Goal: Find contact information: Find contact information

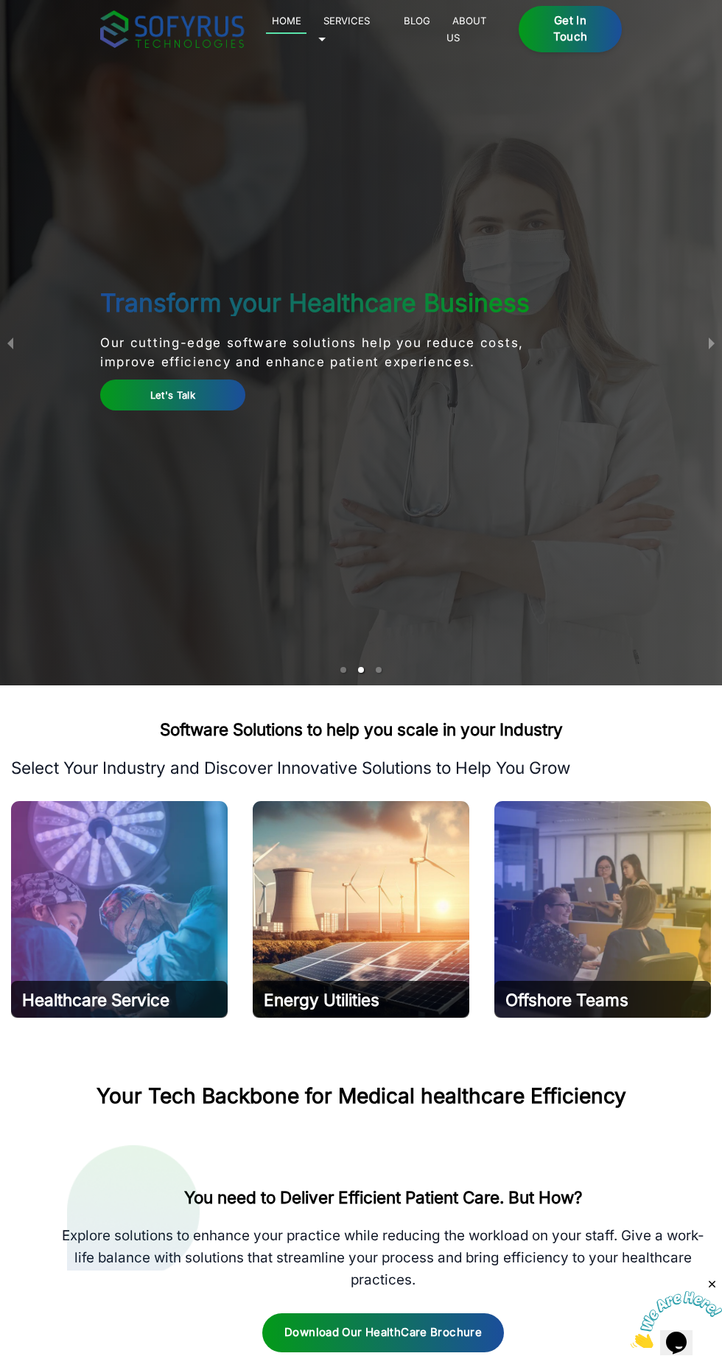
click at [557, 24] on div "Get in Touch" at bounding box center [570, 29] width 103 height 47
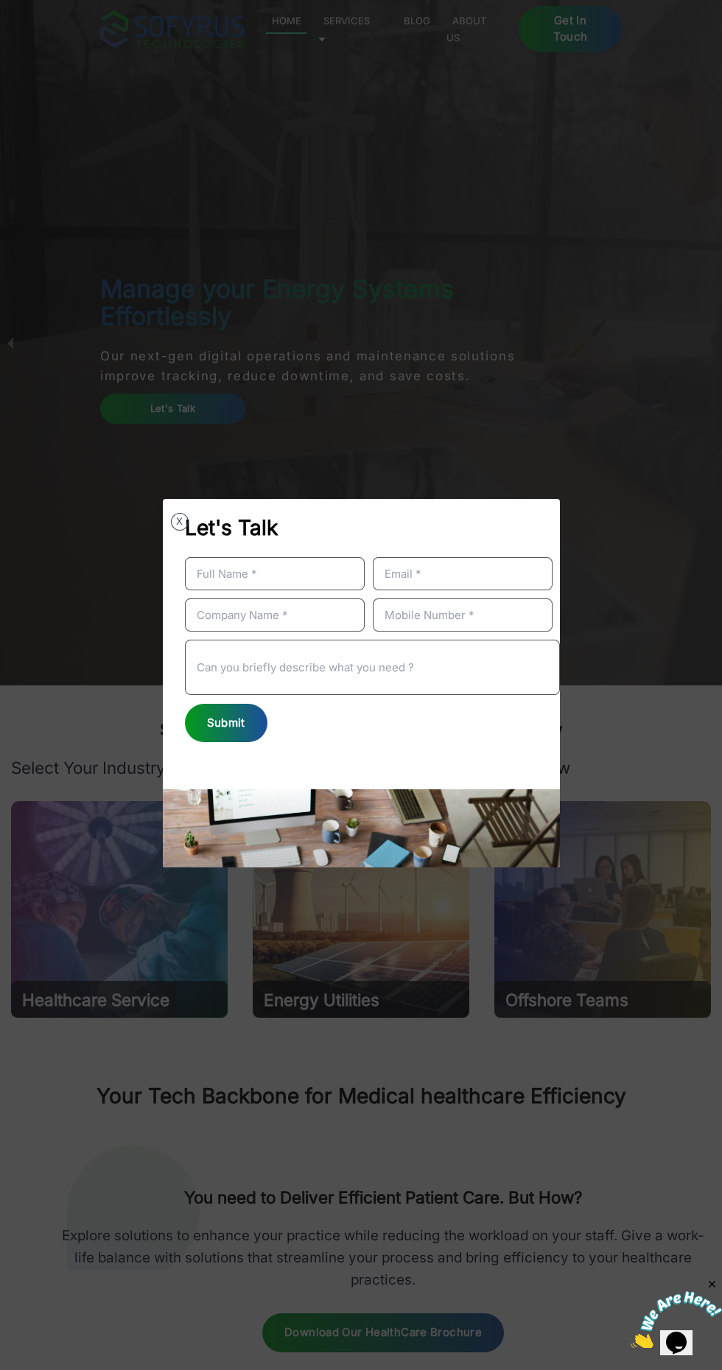
click at [171, 515] on div "X" at bounding box center [180, 522] width 18 height 18
click at [166, 526] on div "Let's Talk" at bounding box center [361, 522] width 397 height 47
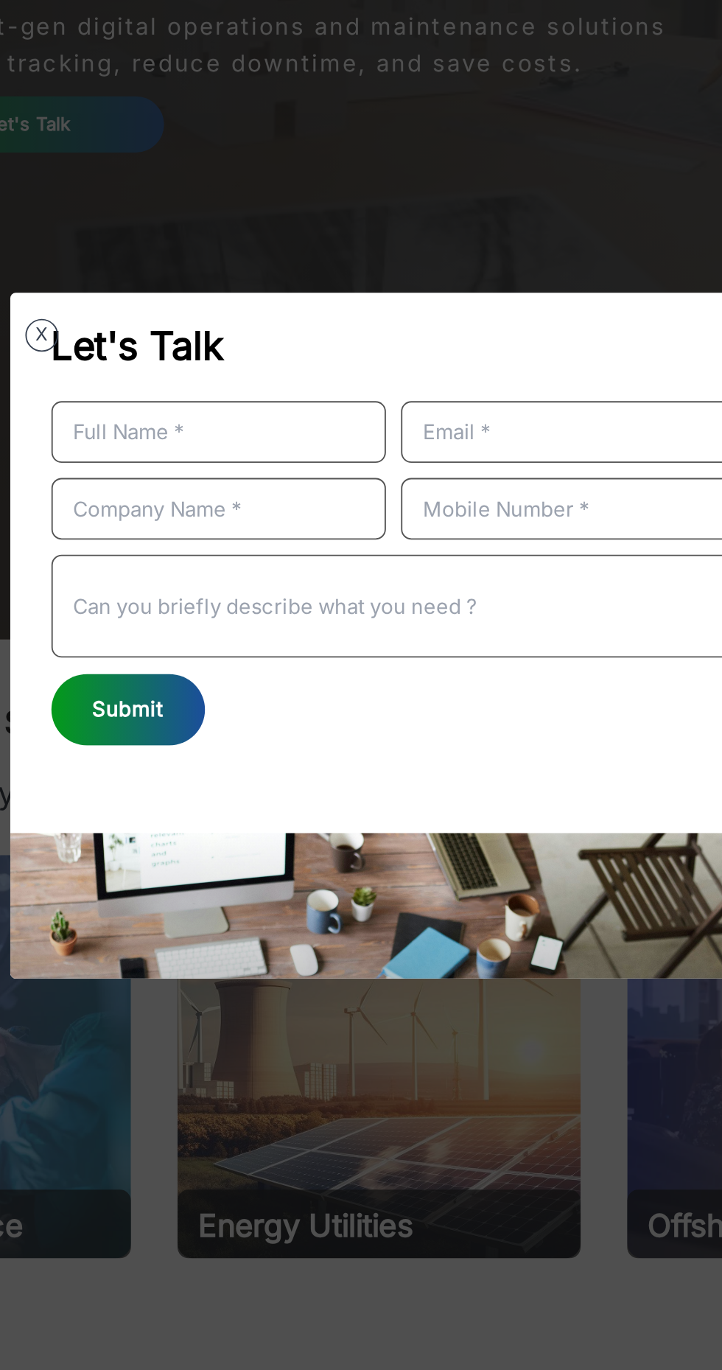
click at [179, 522] on button "X" at bounding box center [180, 522] width 18 height 18
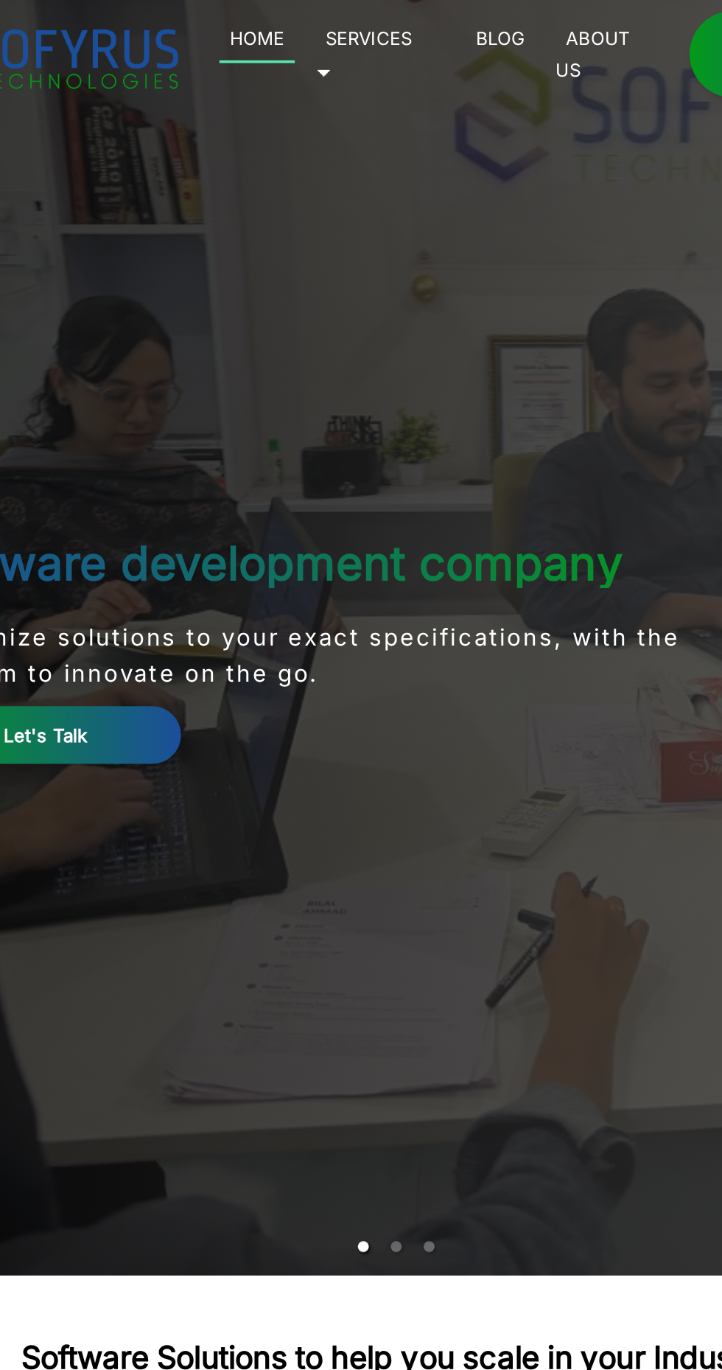
click at [209, 410] on link "Let's Talk" at bounding box center [172, 395] width 145 height 30
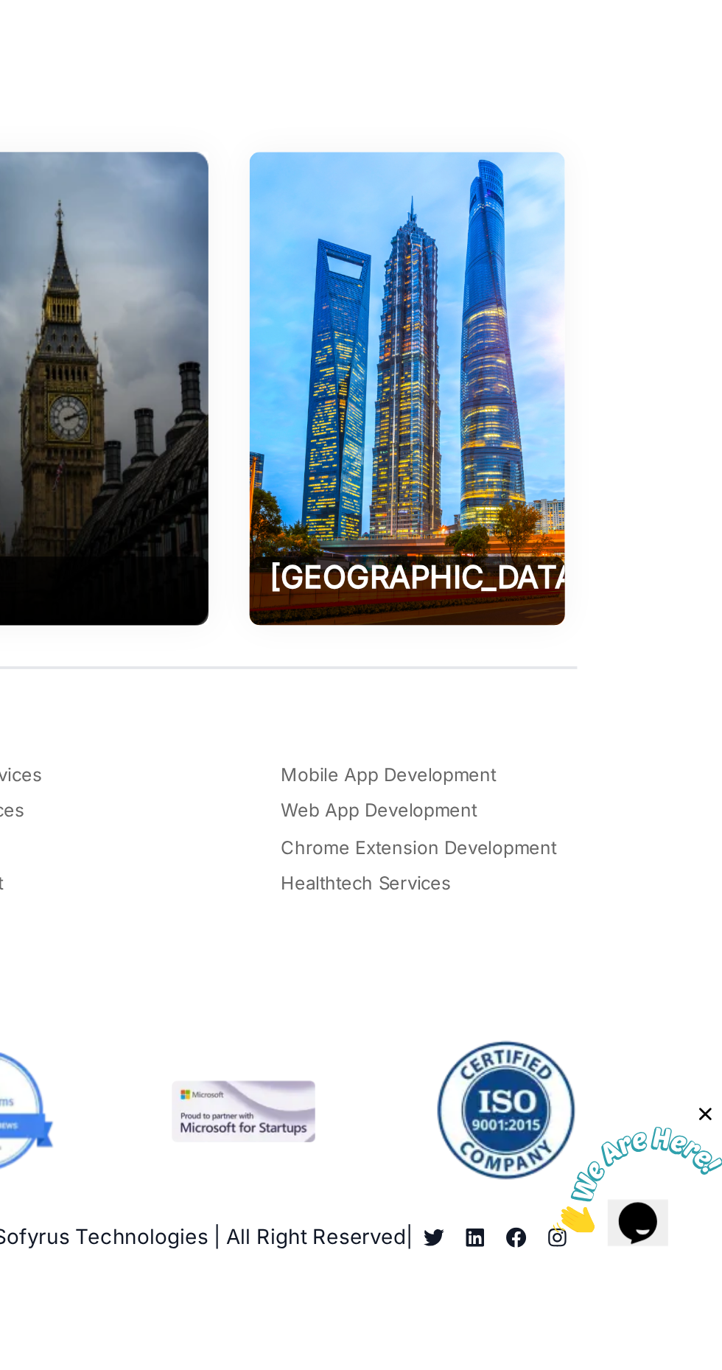
scroll to position [8358, 0]
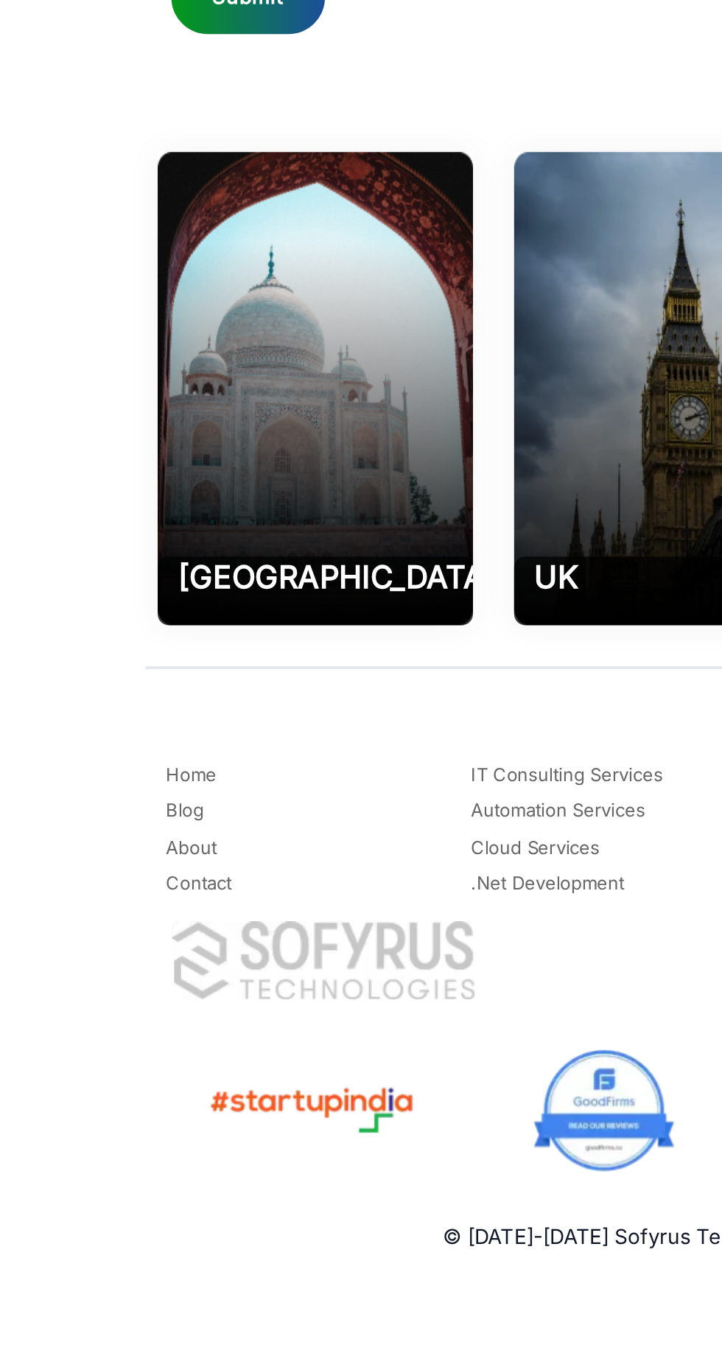
click at [107, 1169] on link "Contact" at bounding box center [106, 1160] width 35 height 18
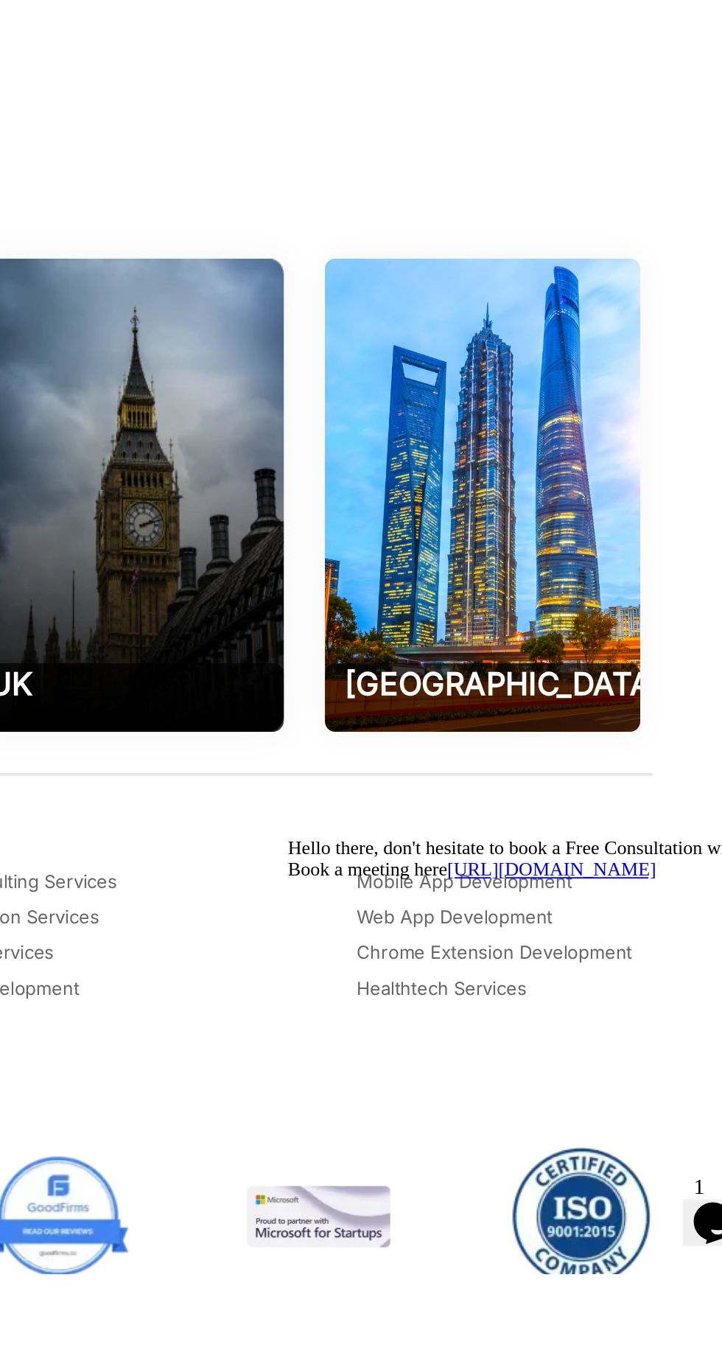
scroll to position [394, 0]
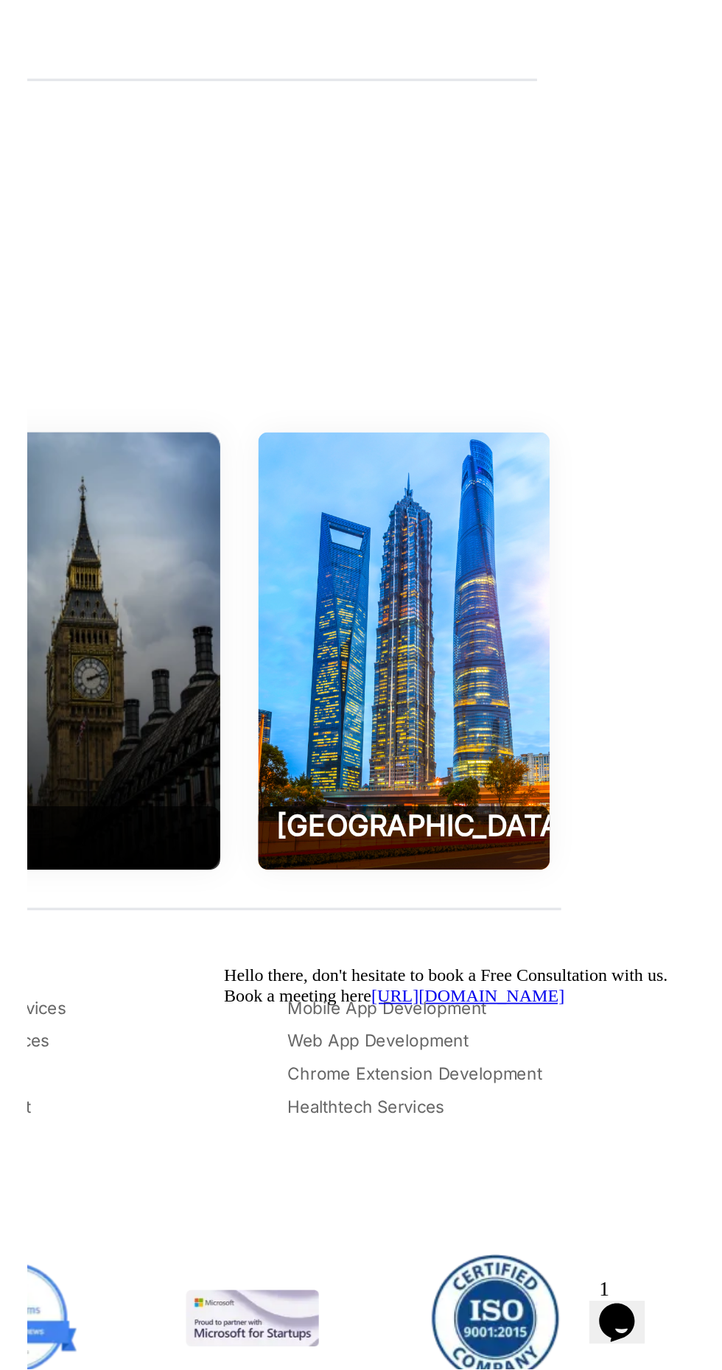
scroll to position [436, 0]
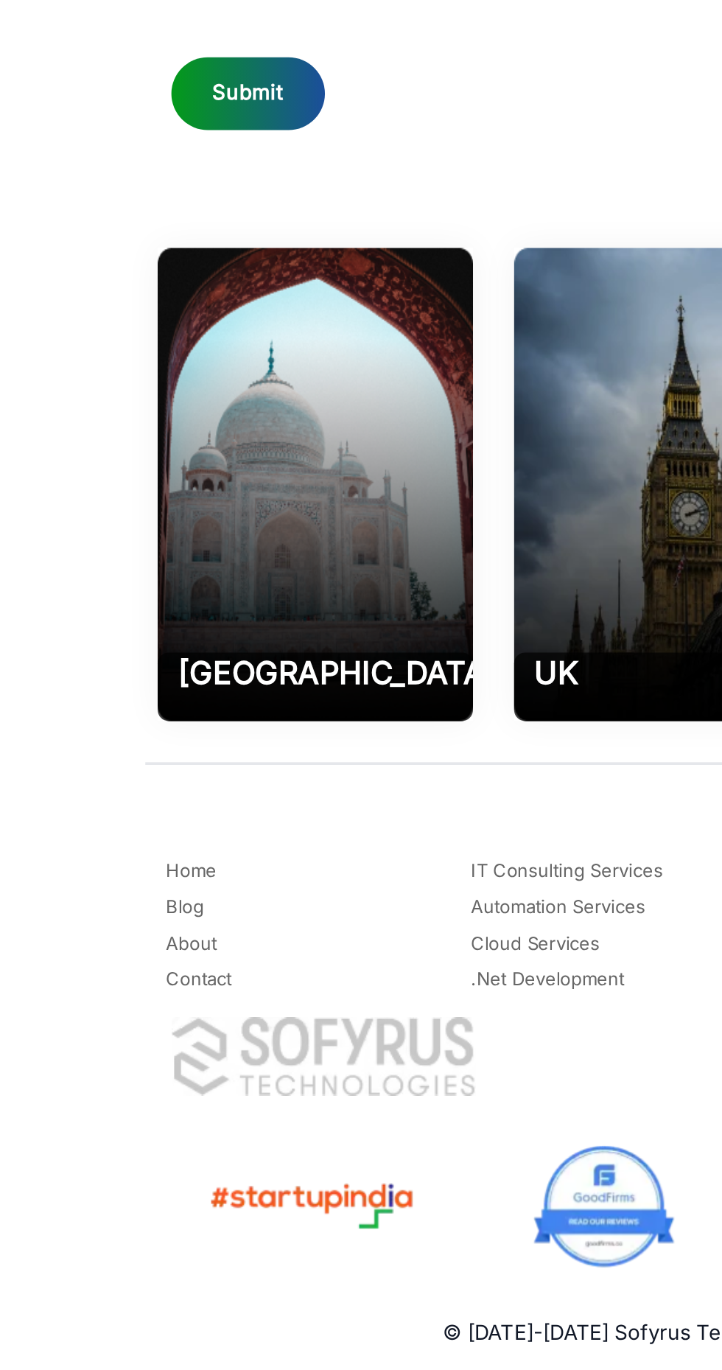
scroll to position [8359, 0]
